Goal: Book appointment/travel/reservation

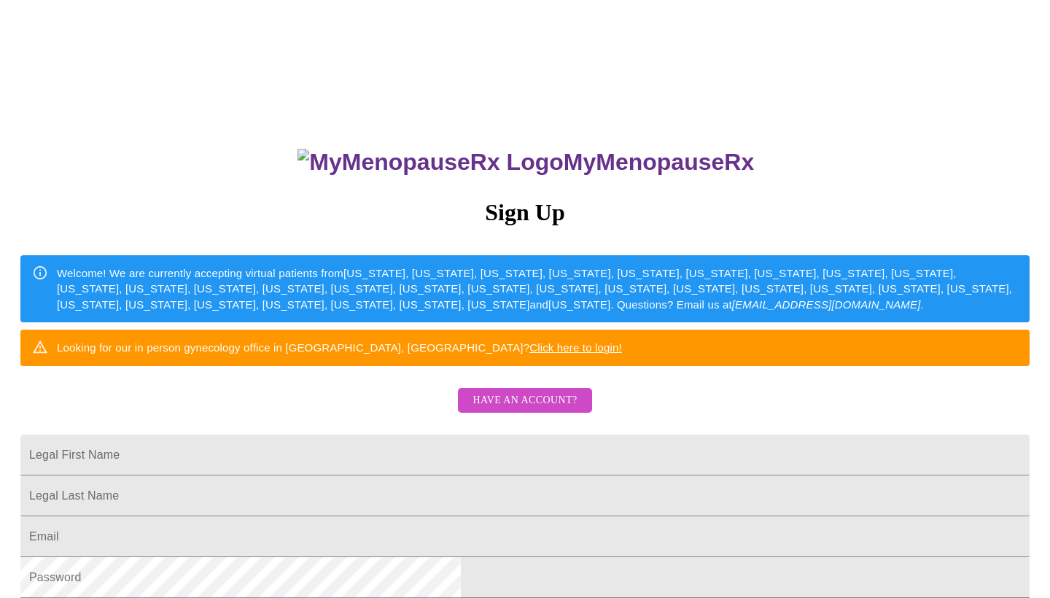
click at [513, 475] on input "Legal First Name" at bounding box center [524, 455] width 1009 height 41
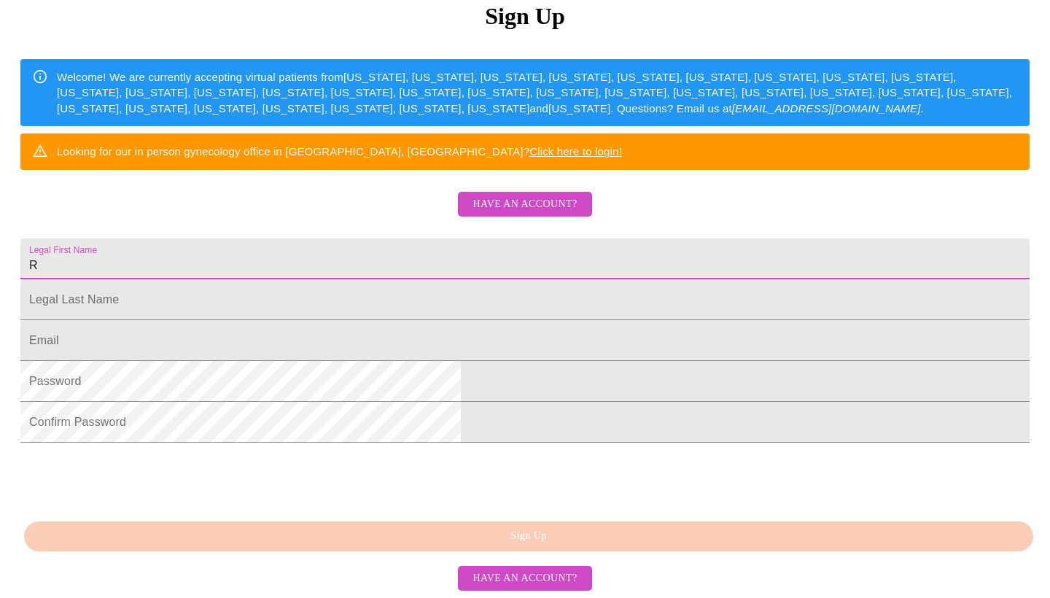
scroll to position [305, 0]
type input "R"
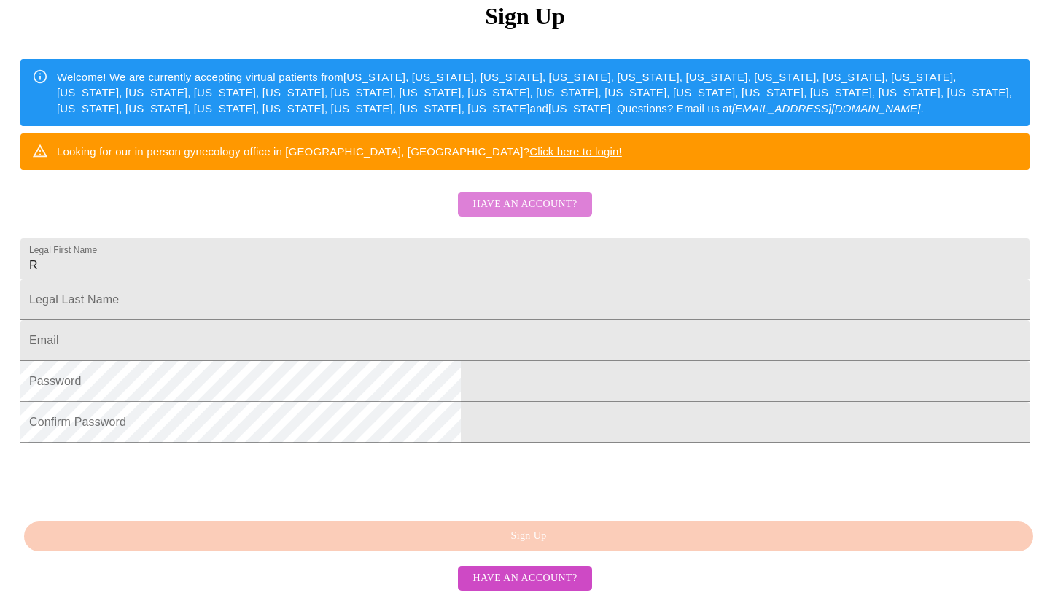
click at [537, 195] on span "Have an account?" at bounding box center [524, 204] width 104 height 18
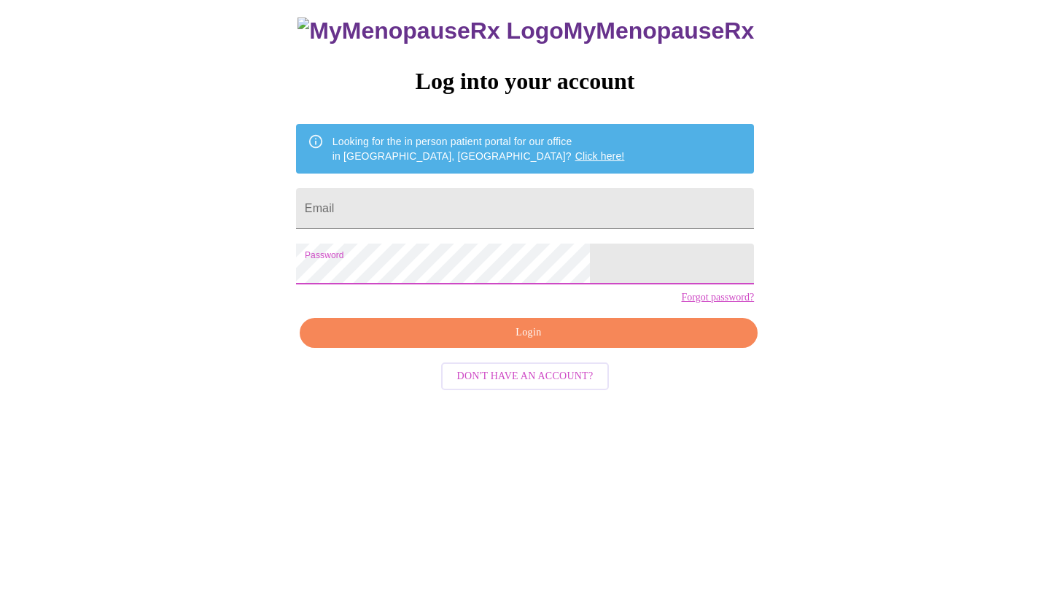
scroll to position [15, 0]
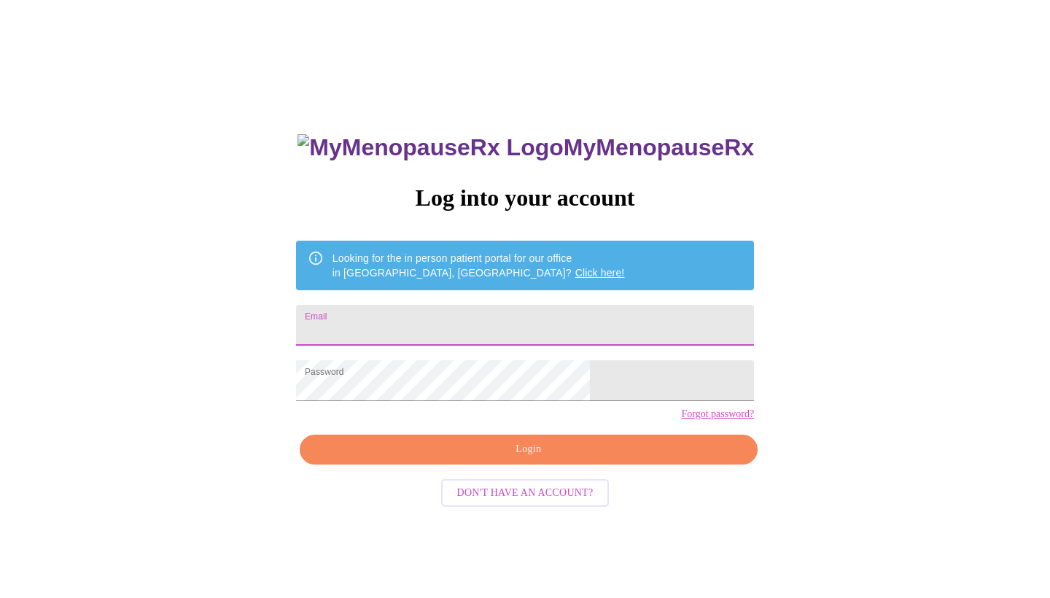
click at [457, 323] on input "Email" at bounding box center [525, 325] width 458 height 41
type input "[EMAIL_ADDRESS][DOMAIN_NAME]"
click at [450, 459] on span "Login" at bounding box center [528, 449] width 424 height 18
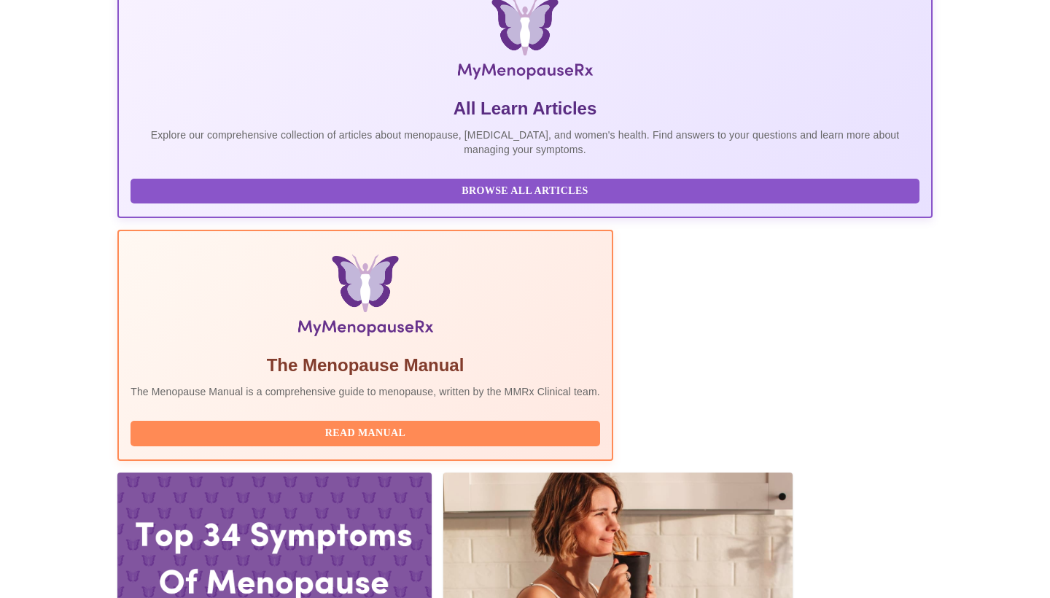
scroll to position [238, 0]
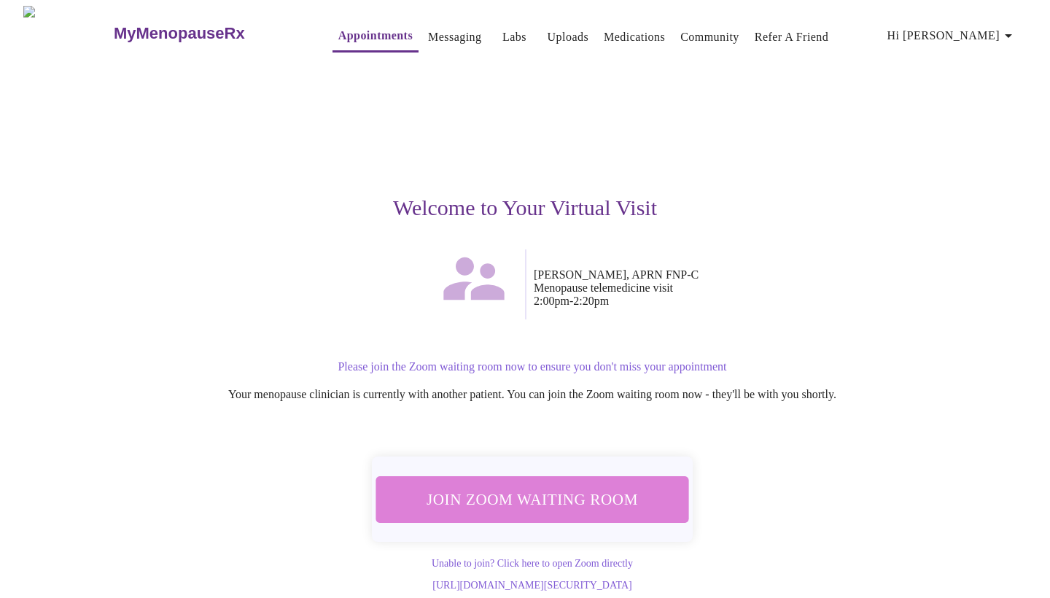
click at [549, 486] on span "Join Zoom Waiting Room" at bounding box center [532, 499] width 274 height 27
